Goal: Obtain resource: Obtain resource

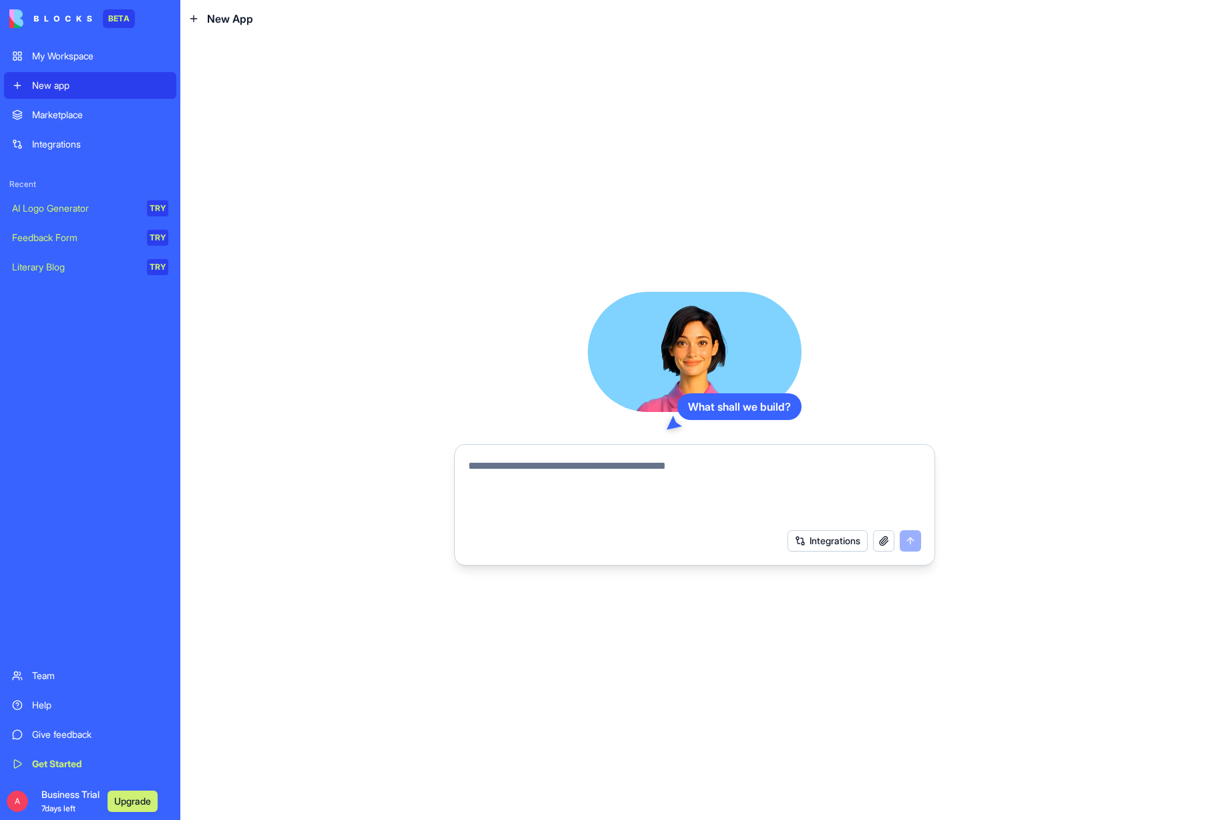
click at [69, 114] on div "Marketplace" at bounding box center [100, 114] width 136 height 13
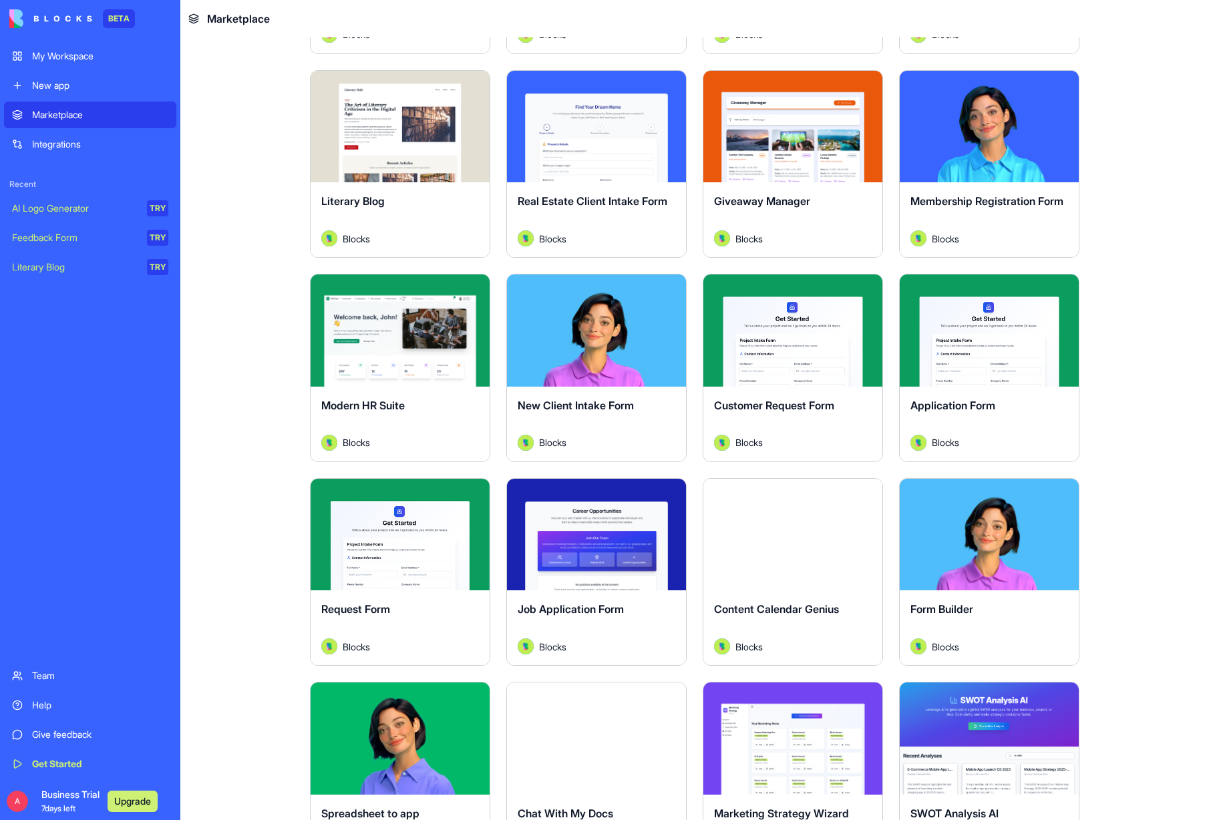
scroll to position [1274, 0]
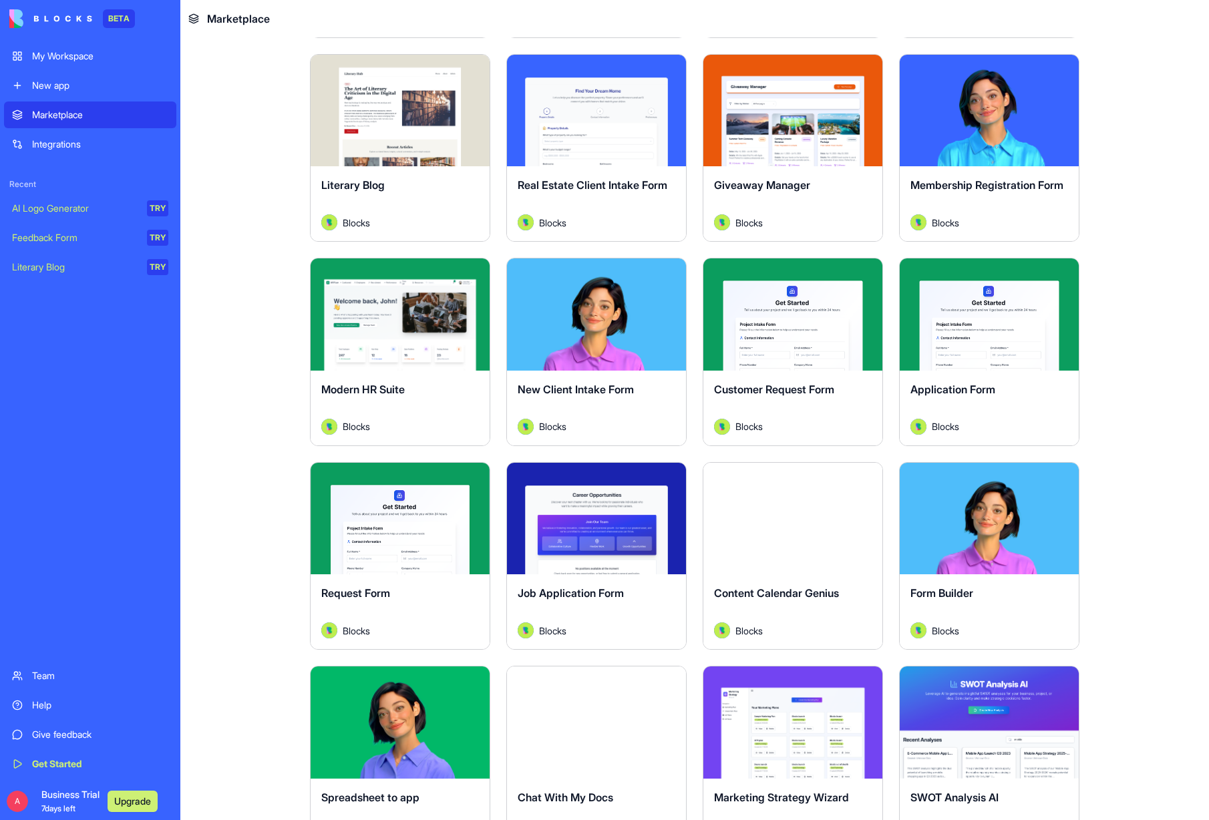
click at [620, 313] on button "Explore" at bounding box center [596, 314] width 100 height 27
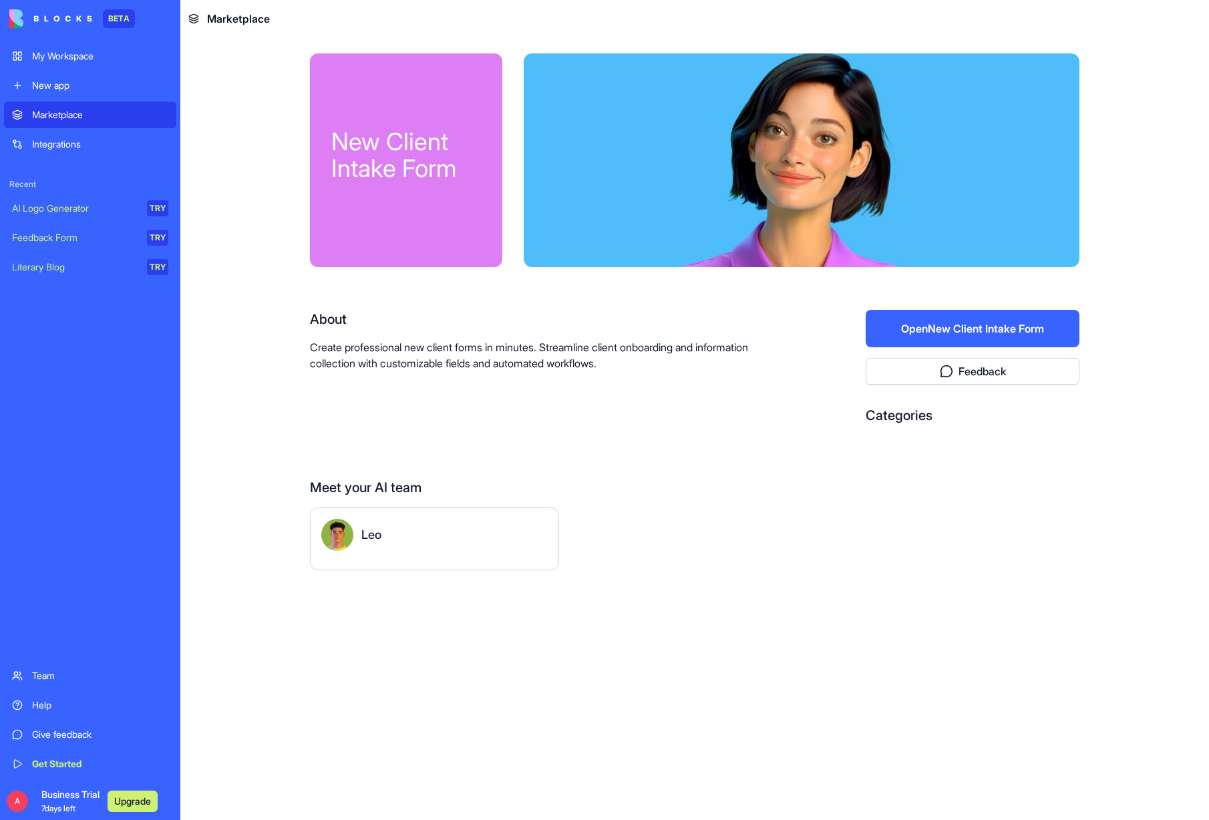
drag, startPoint x: 463, startPoint y: 216, endPoint x: 473, endPoint y: 216, distance: 9.3
click at [471, 216] on div "New Client Intake Form" at bounding box center [406, 160] width 192 height 214
drag, startPoint x: 715, startPoint y: 206, endPoint x: 807, endPoint y: 229, distance: 94.3
click at [719, 207] on div at bounding box center [802, 160] width 556 height 214
click at [964, 321] on button "Open New Client Intake Form" at bounding box center [973, 328] width 214 height 37
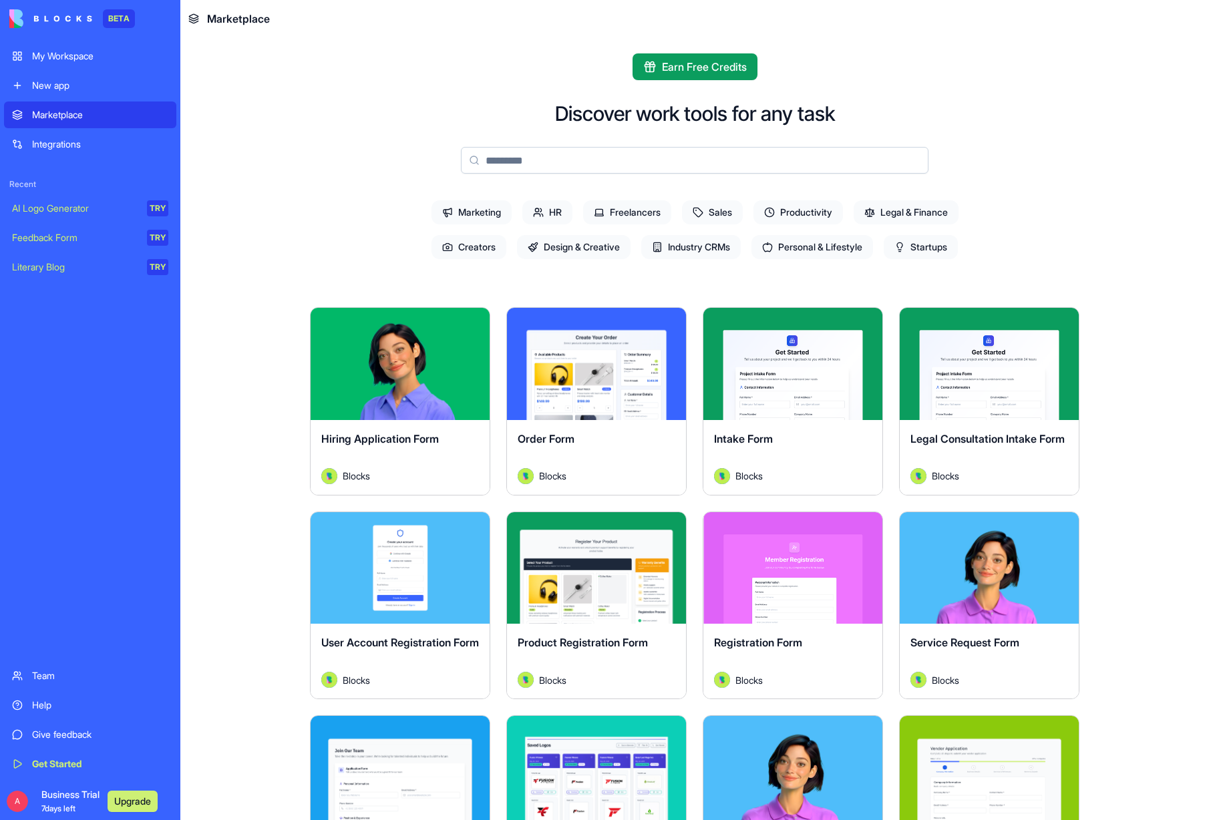
scroll to position [2, 0]
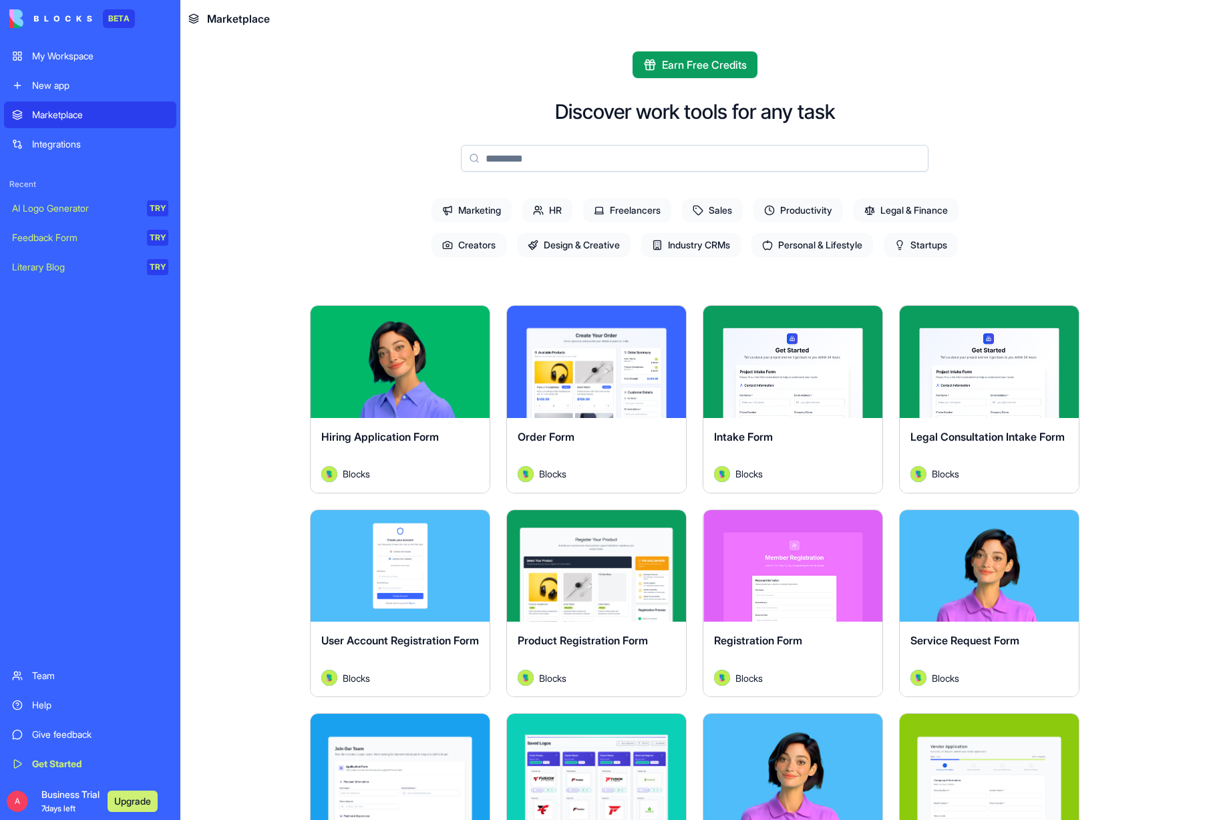
click at [924, 248] on span "Startups" at bounding box center [921, 245] width 74 height 24
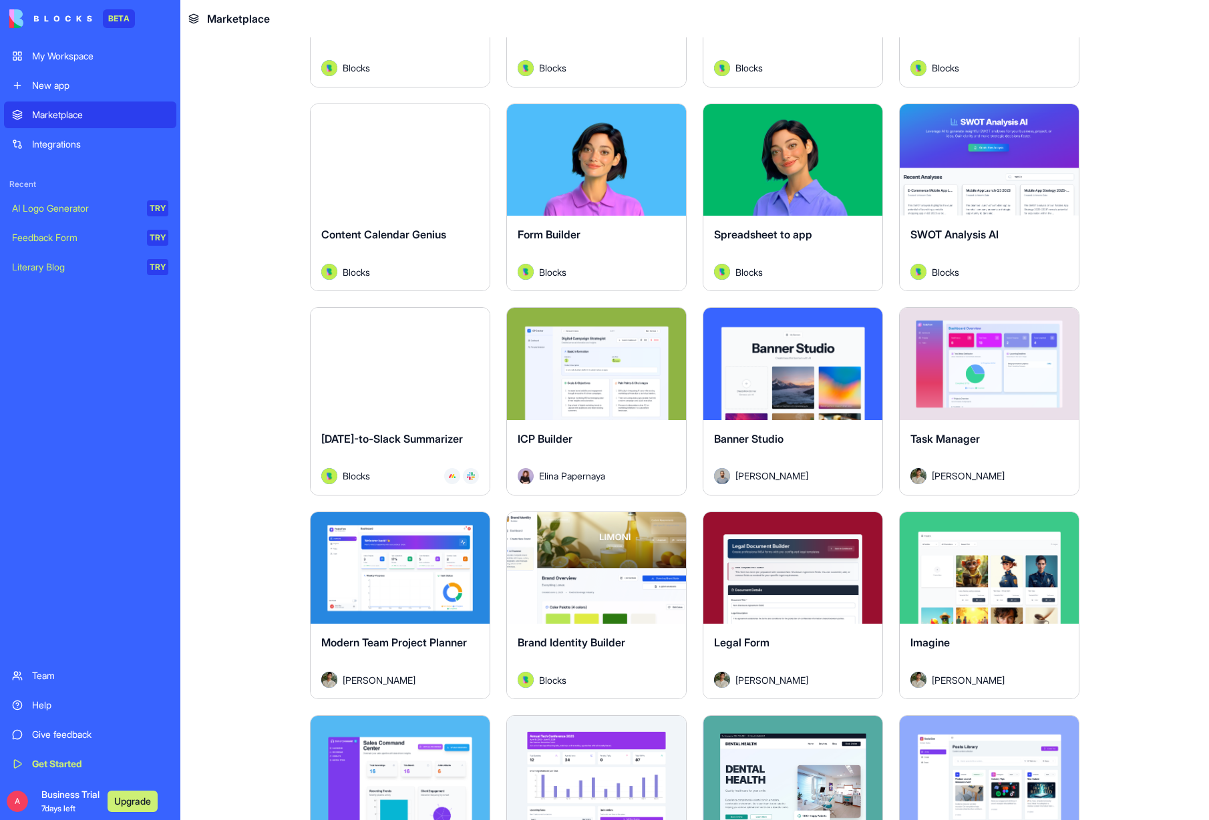
scroll to position [0, 0]
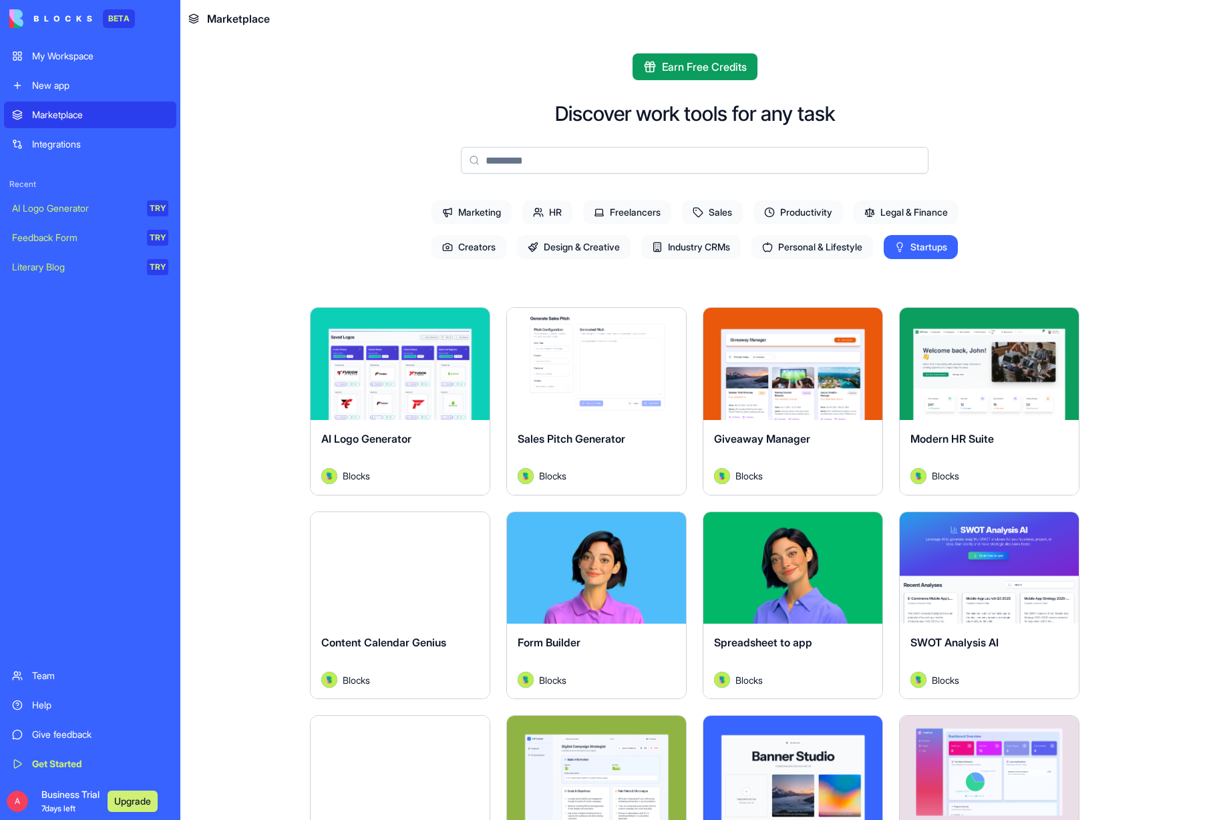
click at [787, 209] on span "Productivity" at bounding box center [797, 212] width 89 height 24
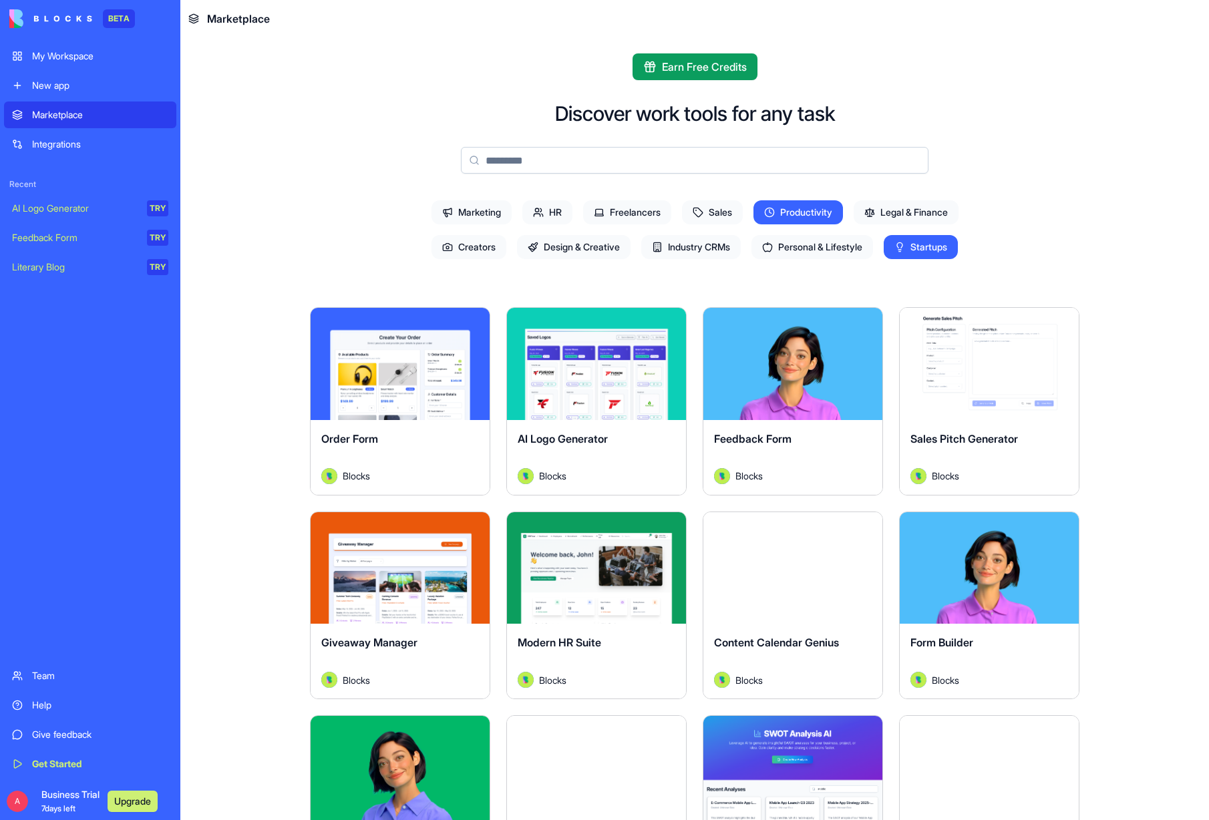
click at [603, 214] on span "Freelancers" at bounding box center [627, 212] width 88 height 24
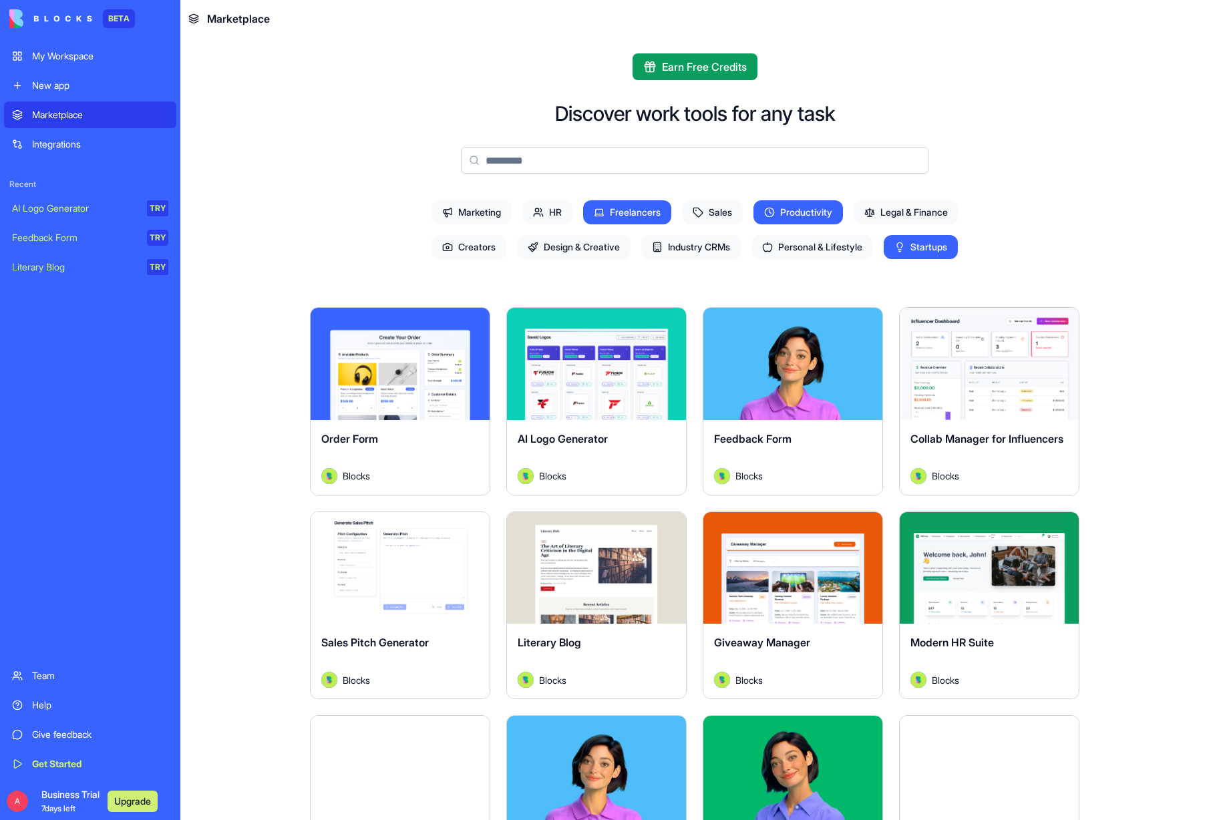
click at [847, 250] on span "Personal & Lifestyle" at bounding box center [812, 247] width 122 height 24
click at [823, 212] on span "Productivity" at bounding box center [797, 212] width 89 height 24
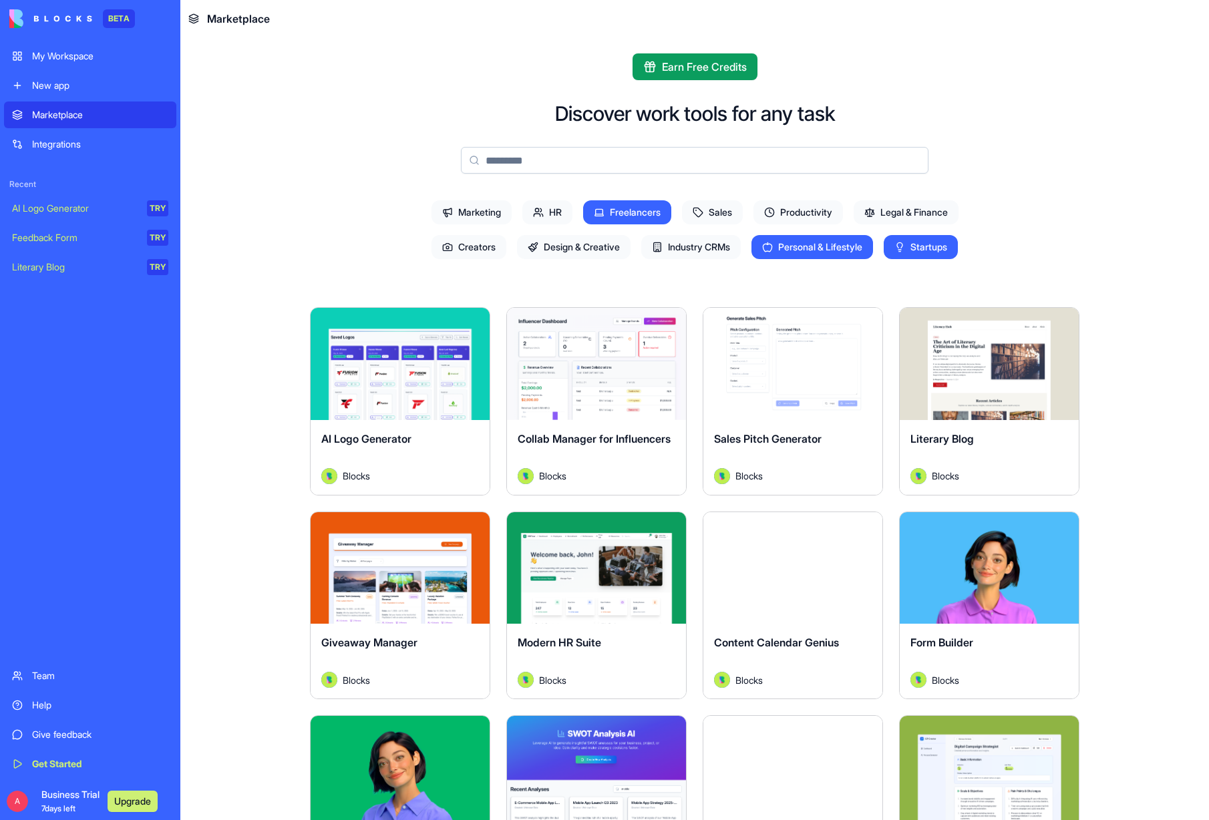
click at [914, 240] on span "Startups" at bounding box center [921, 247] width 74 height 24
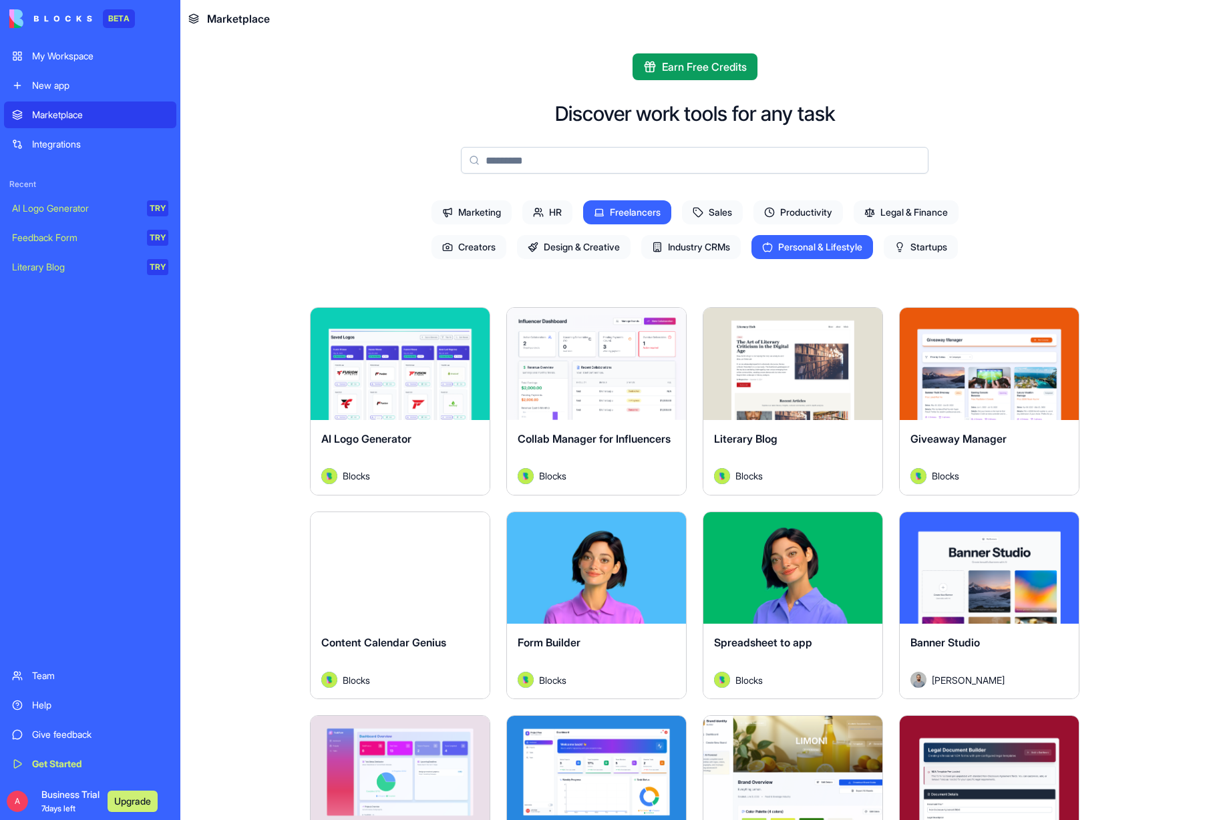
click at [807, 250] on span "Personal & Lifestyle" at bounding box center [812, 247] width 122 height 24
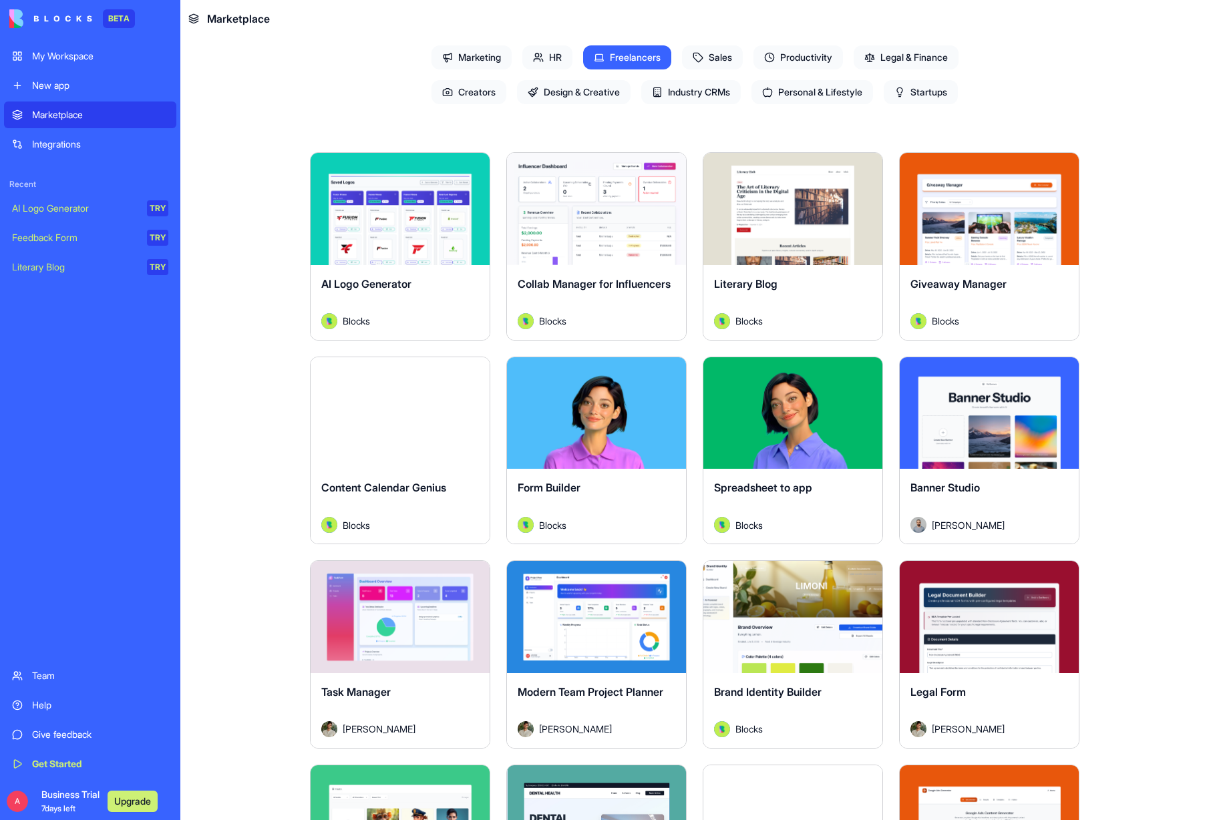
click at [804, 100] on span "Personal & Lifestyle" at bounding box center [812, 92] width 122 height 24
click at [641, 61] on span "Freelancers" at bounding box center [627, 57] width 88 height 24
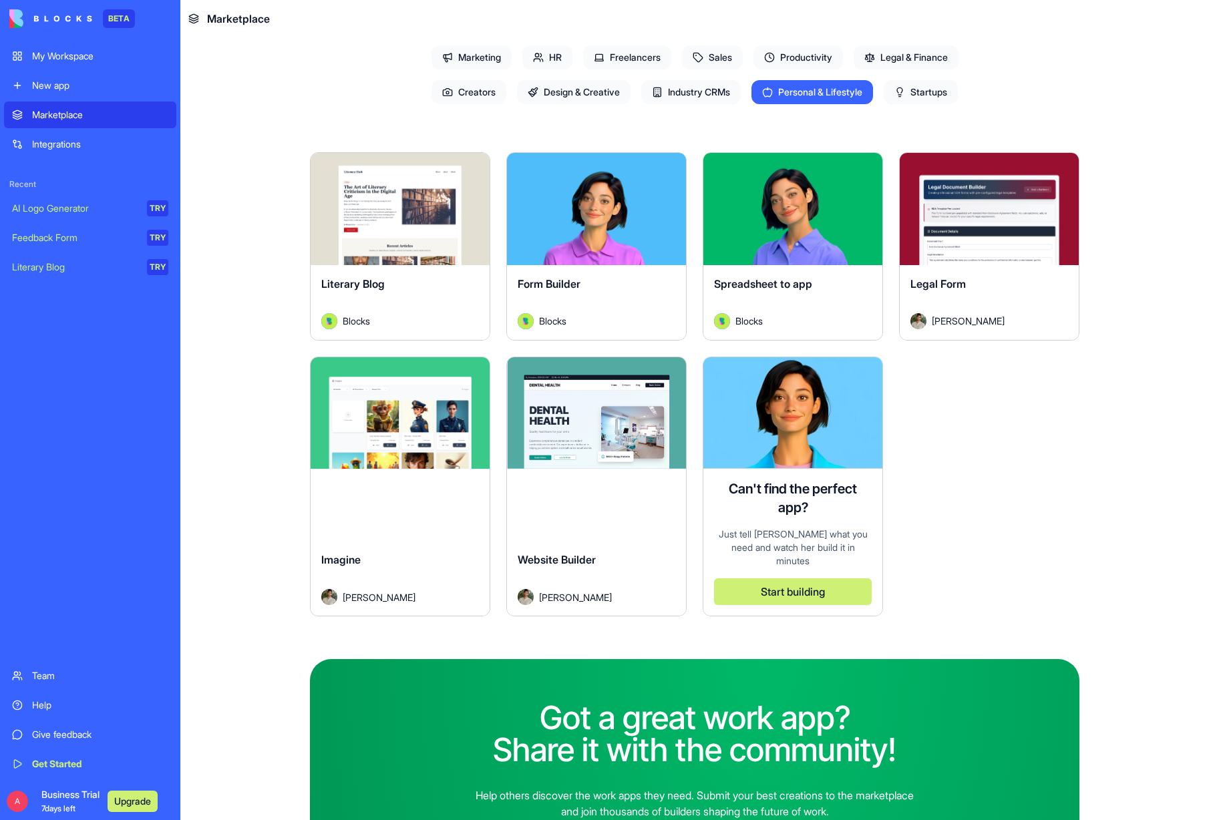
click at [57, 51] on div "My Workspace" at bounding box center [100, 55] width 136 height 13
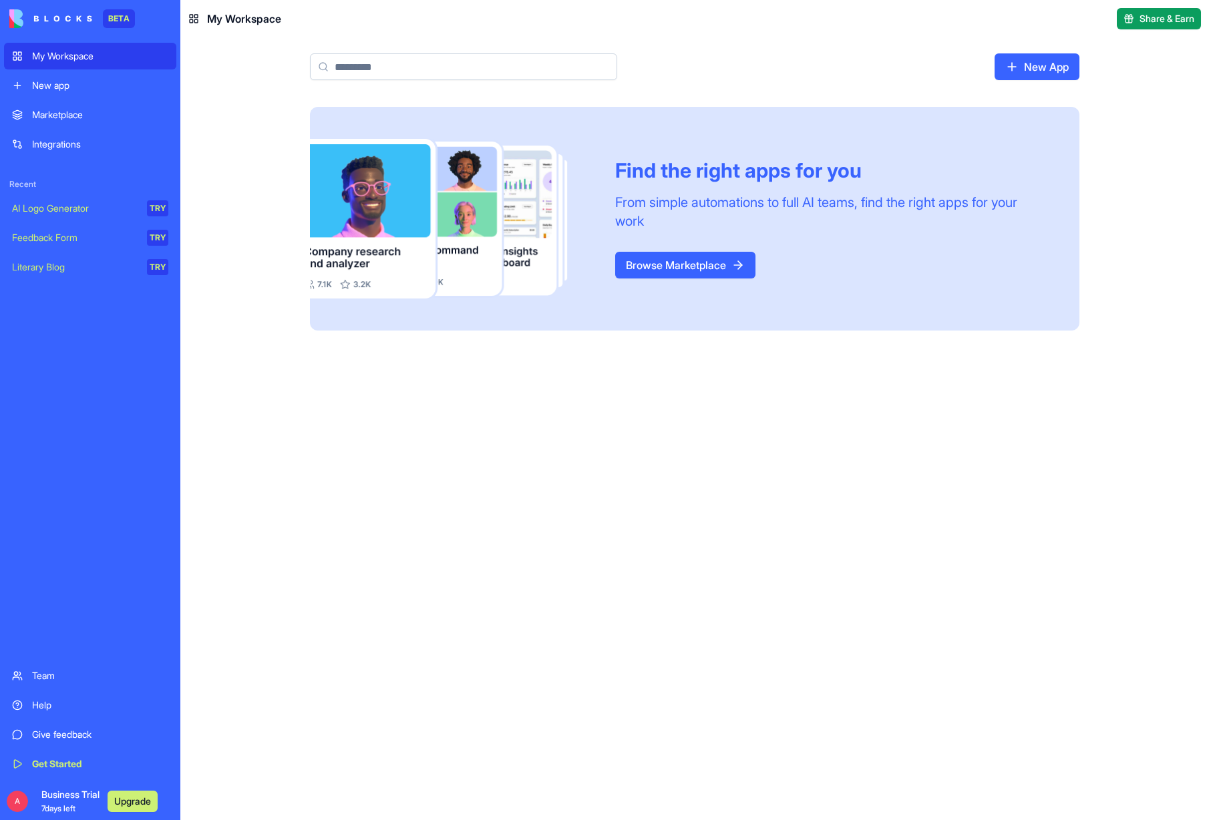
click at [668, 260] on link "Browse Marketplace" at bounding box center [685, 265] width 140 height 27
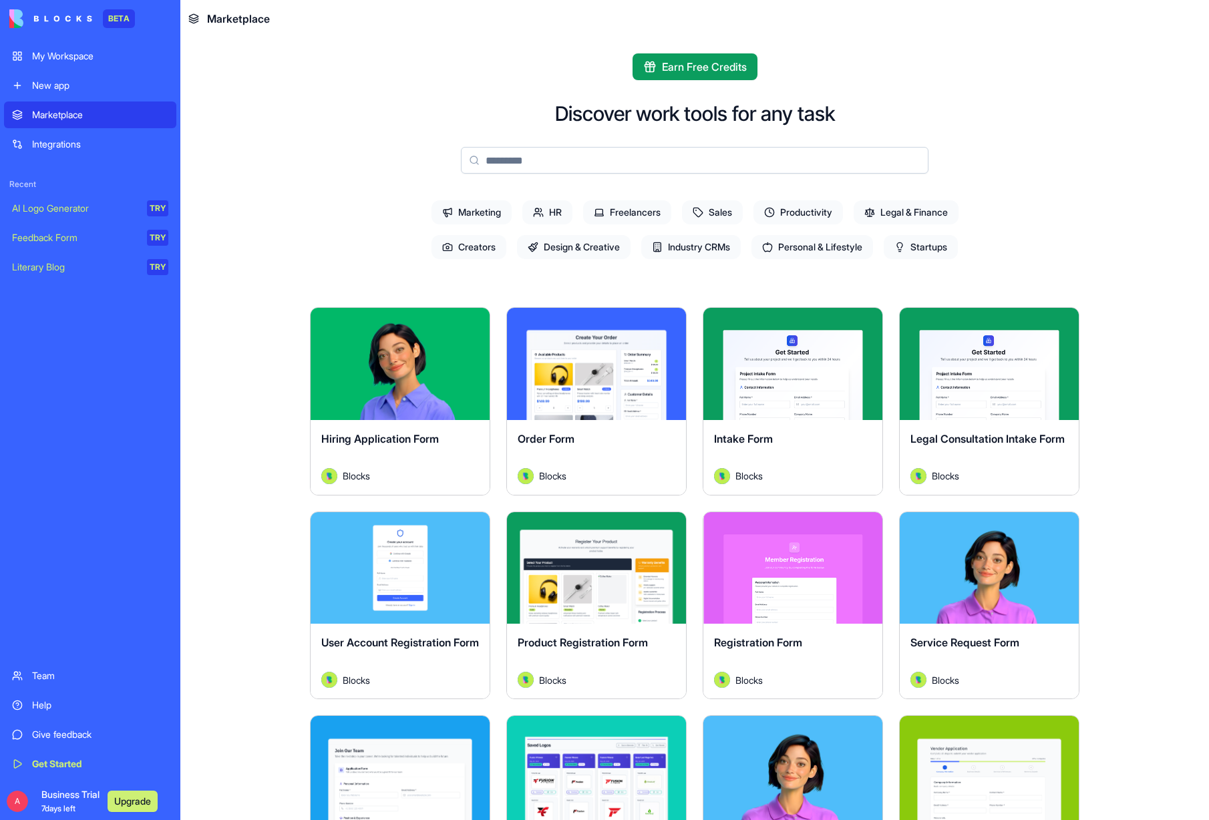
click at [534, 160] on input at bounding box center [694, 160] width 467 height 27
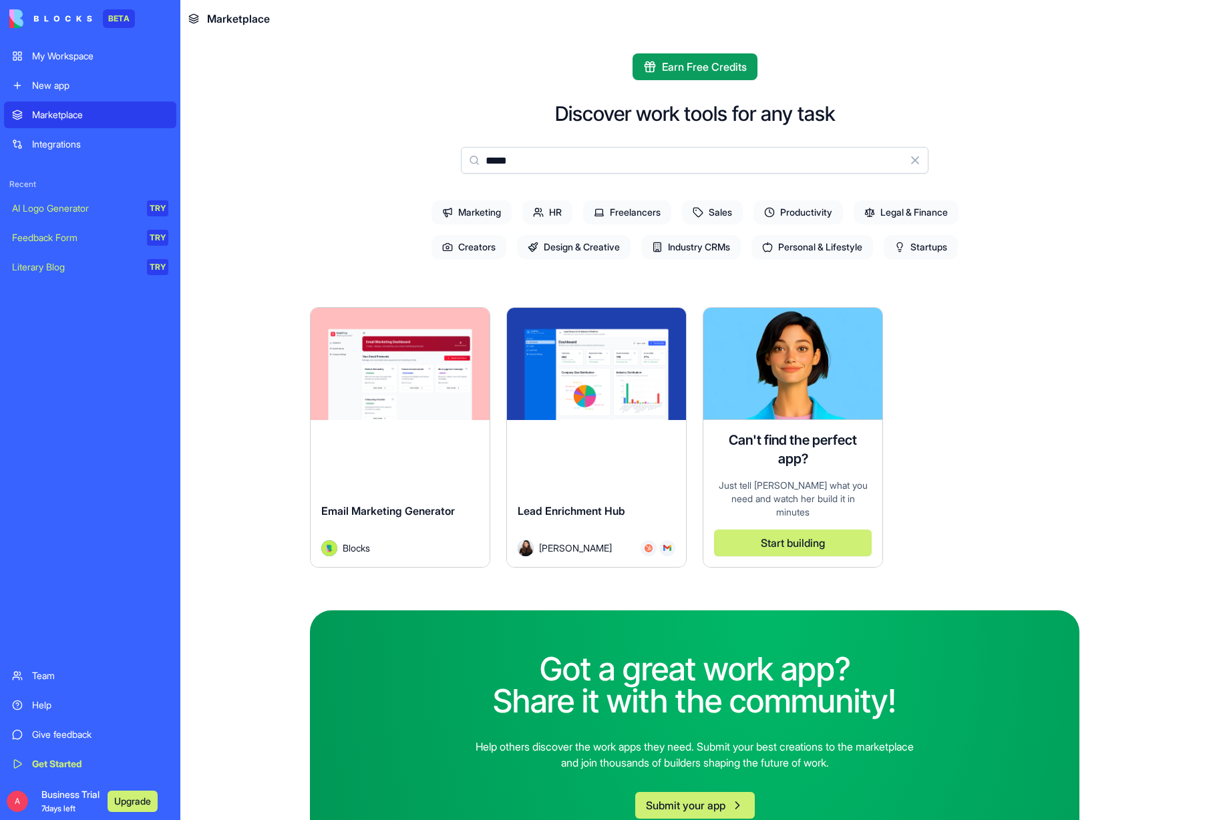
type input "*****"
click at [385, 122] on div "Discover work tools for any task ***** Clear Marketing HR Freelancers Sales Pro…" at bounding box center [694, 482] width 769 height 760
click at [54, 18] on img at bounding box center [50, 18] width 83 height 19
